Goal: Task Accomplishment & Management: Use online tool/utility

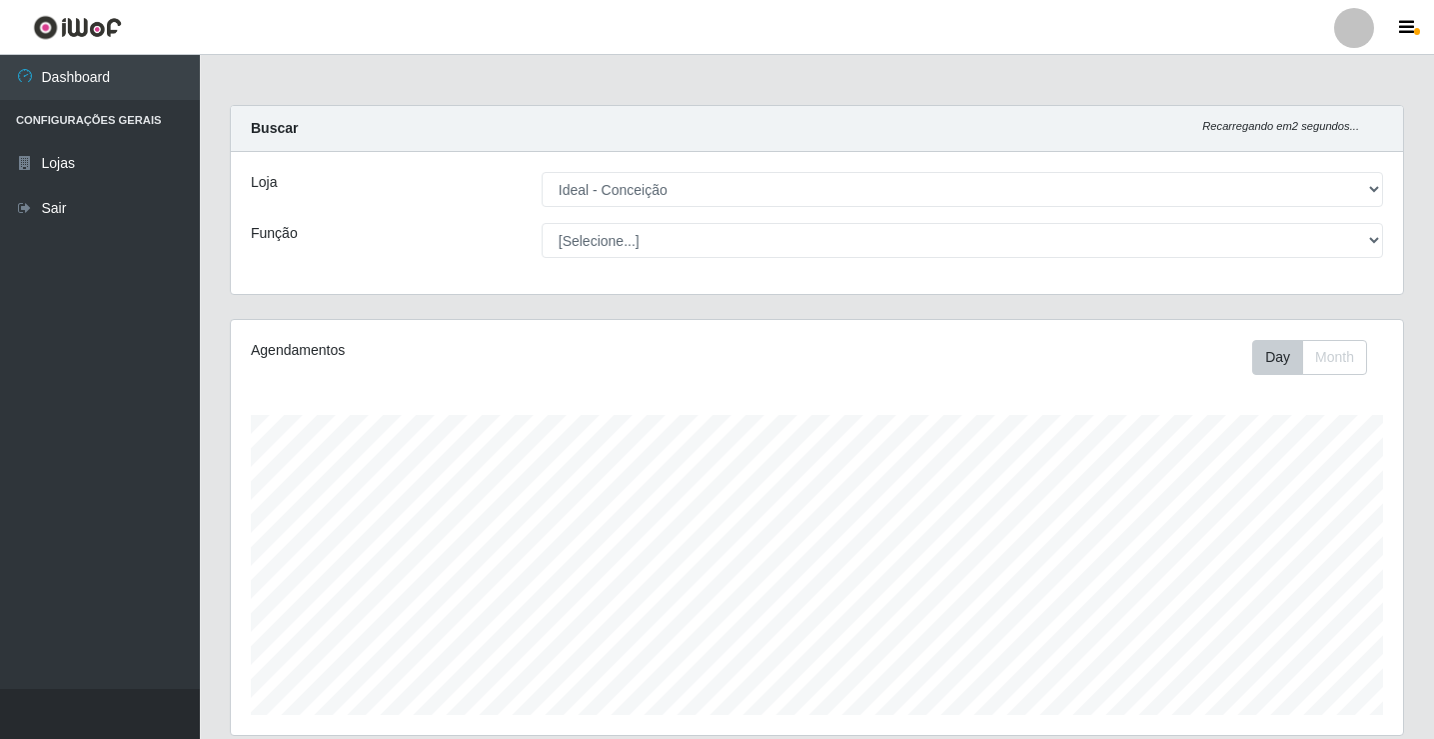
select select "231"
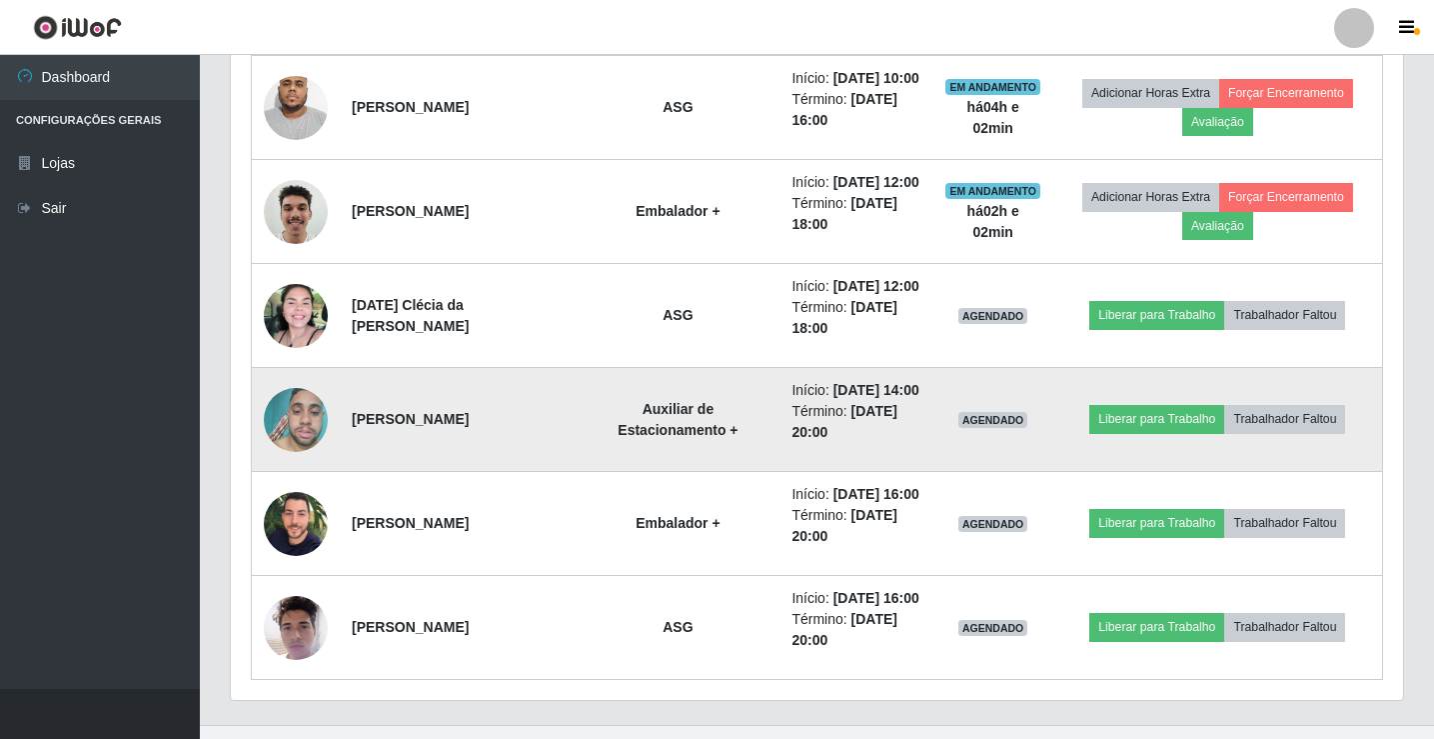
scroll to position [415, 1172]
click at [1167, 433] on button "Liberar para Trabalho" at bounding box center [1157, 419] width 135 height 28
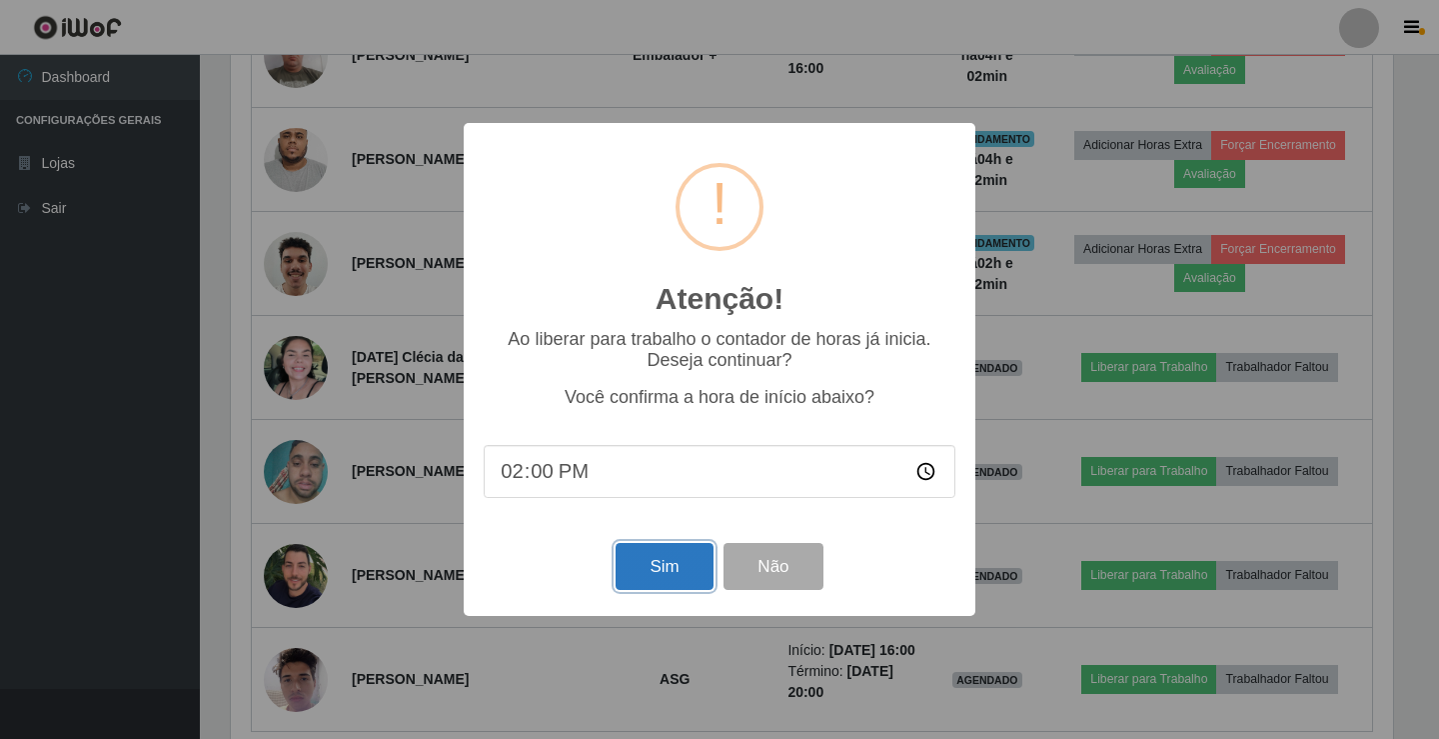
click at [663, 554] on button "Sim" at bounding box center [664, 566] width 97 height 47
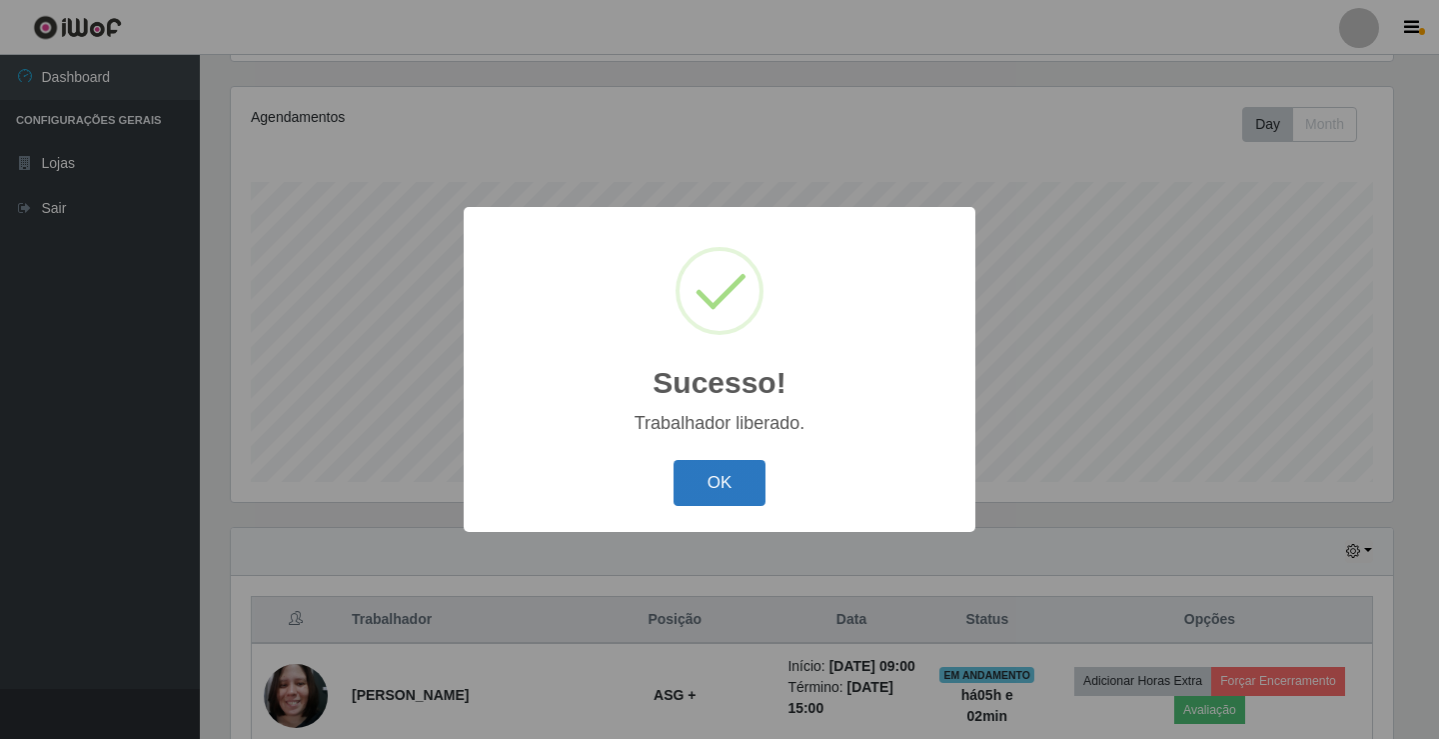
click at [712, 500] on button "OK" at bounding box center [720, 483] width 93 height 47
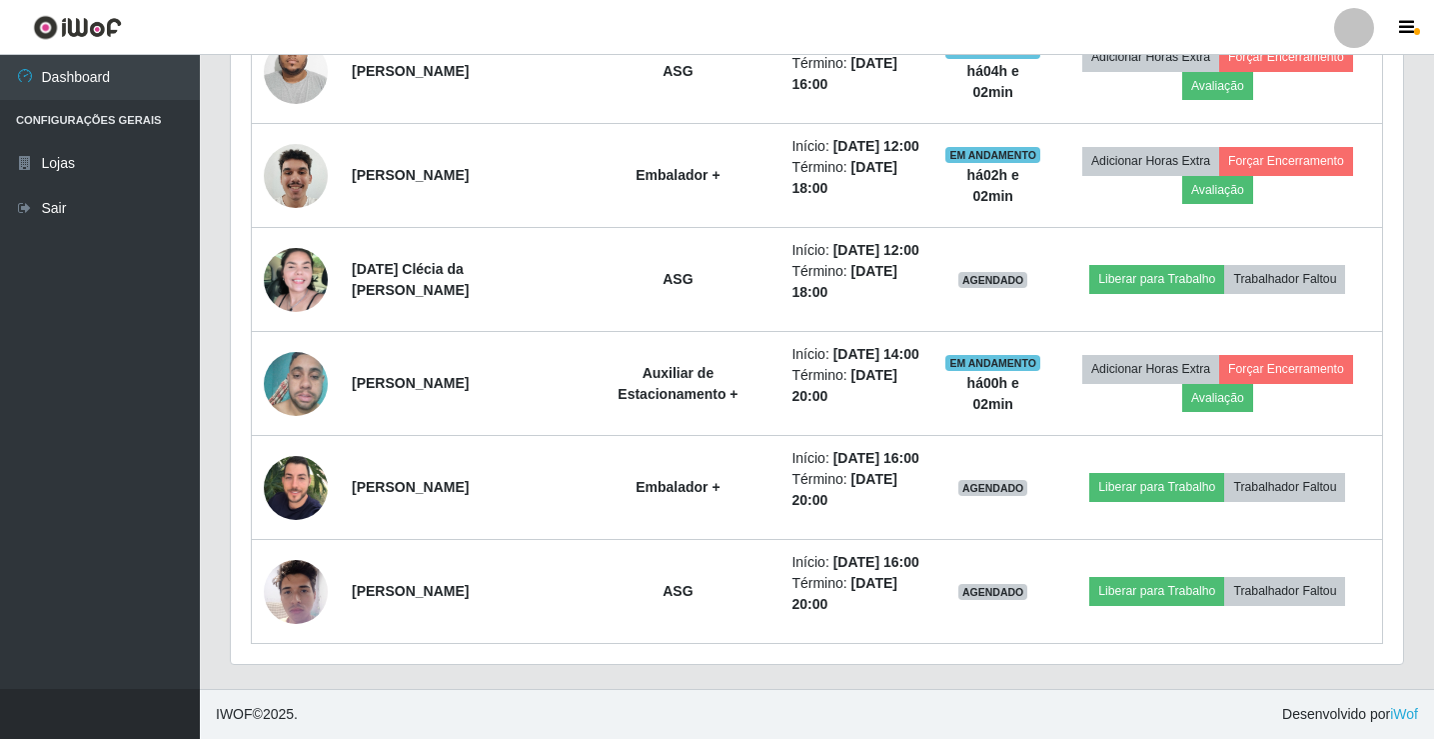
scroll to position [1332, 0]
click at [50, 204] on link "Sair" at bounding box center [100, 208] width 200 height 45
